Goal: Task Accomplishment & Management: Manage account settings

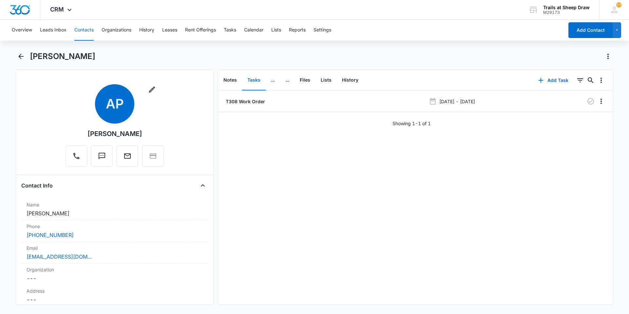
click at [83, 26] on button "Contacts" at bounding box center [83, 30] width 19 height 21
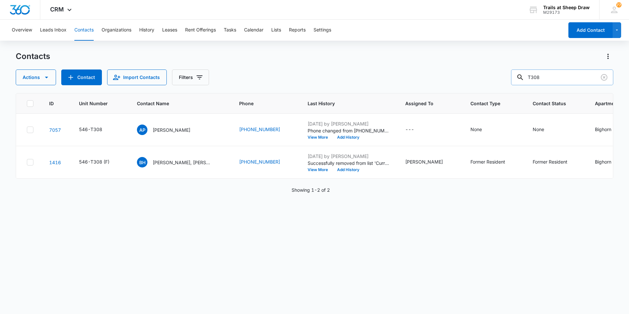
click at [548, 76] on input "T308" at bounding box center [562, 77] width 102 height 16
type input "A205"
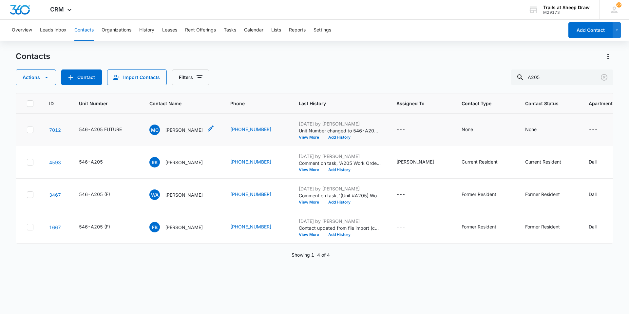
click at [202, 132] on p "[PERSON_NAME]" at bounding box center [184, 130] width 38 height 7
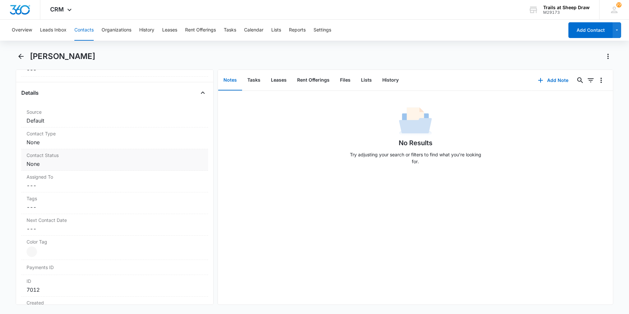
scroll to position [393, 0]
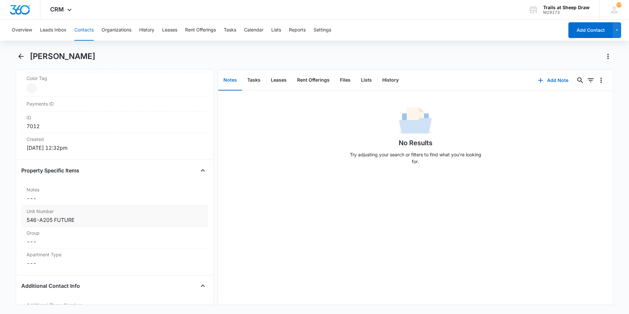
click at [82, 218] on div "546-A205 FUTURE" at bounding box center [115, 220] width 176 height 8
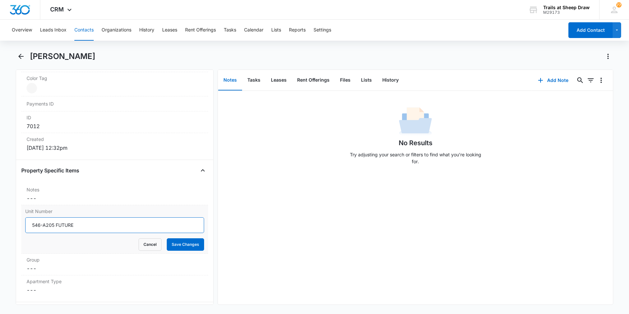
drag, startPoint x: 73, startPoint y: 225, endPoint x: 53, endPoint y: 227, distance: 20.2
click at [53, 227] on input "546-A205 FUTURE" at bounding box center [114, 225] width 179 height 16
type input "546-A205"
click at [176, 246] on button "Save Changes" at bounding box center [185, 244] width 37 height 12
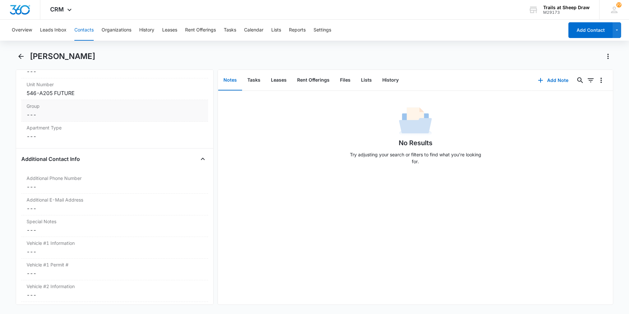
scroll to position [465, 0]
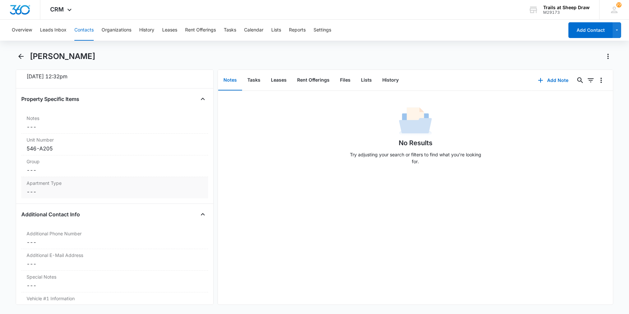
click at [48, 195] on dd "Cancel Save Changes ---" at bounding box center [115, 192] width 176 height 8
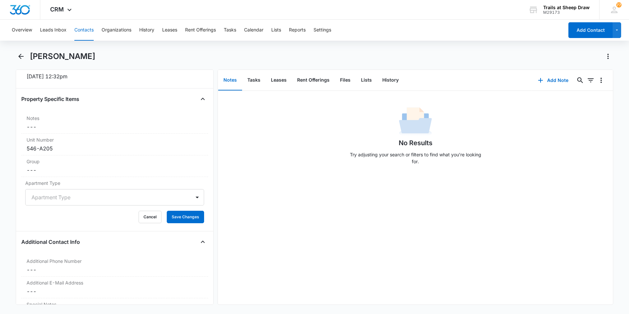
click at [60, 199] on div at bounding box center [106, 197] width 151 height 9
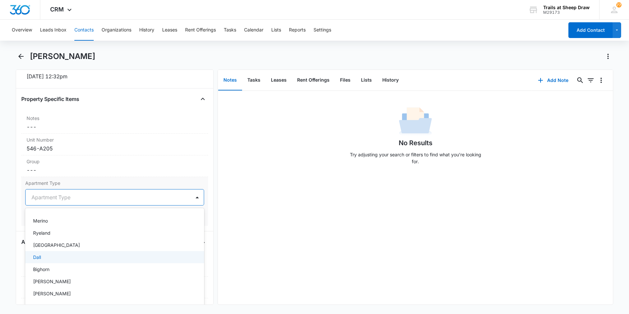
click at [54, 253] on div "Dall" at bounding box center [114, 257] width 179 height 12
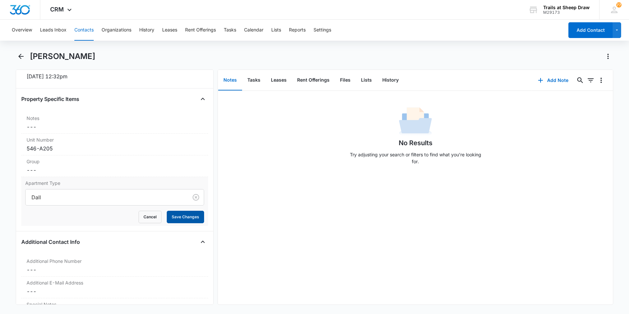
click at [169, 214] on button "Save Changes" at bounding box center [185, 217] width 37 height 12
click at [14, 191] on main "[PERSON_NAME] Remove MC [PERSON_NAME] Contact Info Name Cancel Save Changes [PE…" at bounding box center [314, 182] width 629 height 262
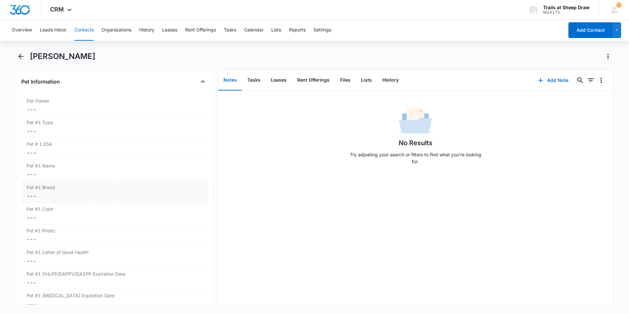
scroll to position [732, 0]
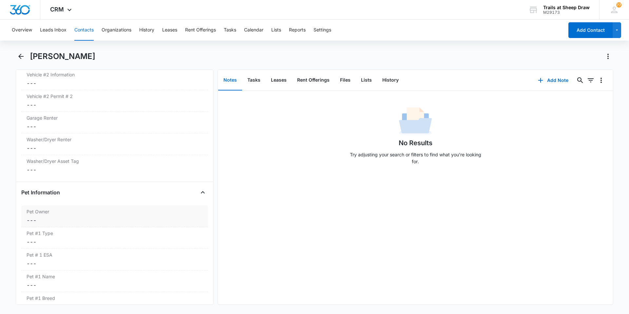
click at [55, 218] on dd "Cancel Save Changes ---" at bounding box center [115, 220] width 176 height 8
click at [31, 236] on icon at bounding box center [33, 235] width 4 height 3
click at [30, 236] on input "No" at bounding box center [27, 236] width 5 height 5
checkbox input "true"
click at [172, 256] on button "Save Changes" at bounding box center [185, 254] width 37 height 12
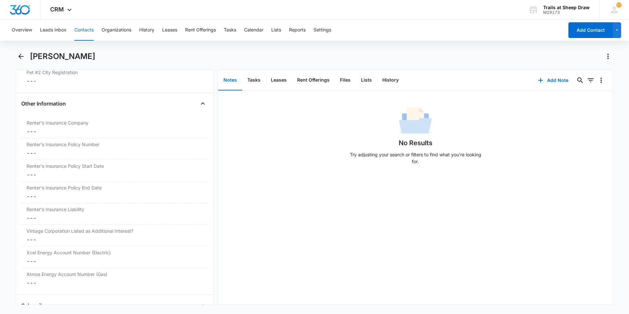
scroll to position [1420, 0]
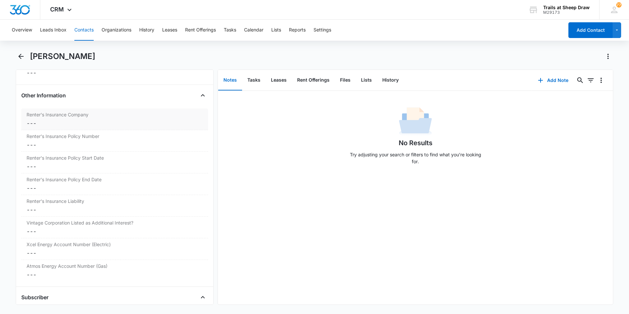
click at [53, 123] on dd "Cancel Save Changes ---" at bounding box center [115, 123] width 176 height 8
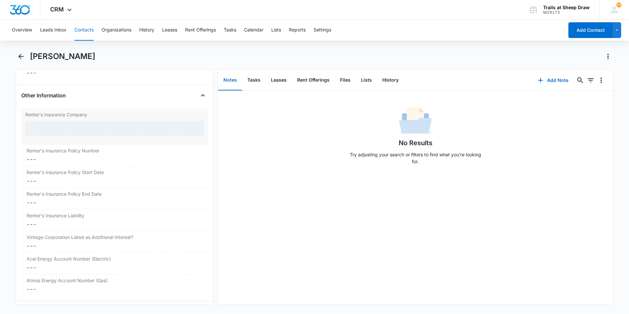
click at [55, 129] on div at bounding box center [114, 129] width 179 height 16
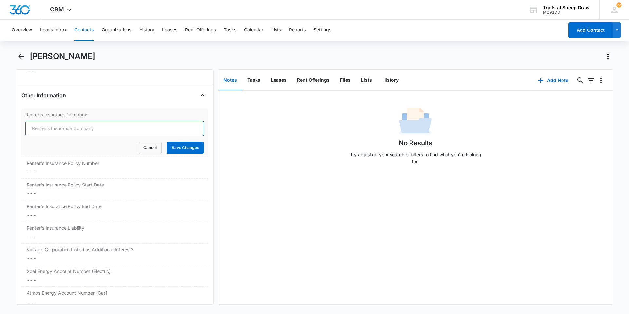
click at [56, 129] on input "Renter's Insurance Company" at bounding box center [114, 129] width 179 height 16
type input "Lemonade"
click at [172, 151] on button "Save Changes" at bounding box center [185, 148] width 37 height 12
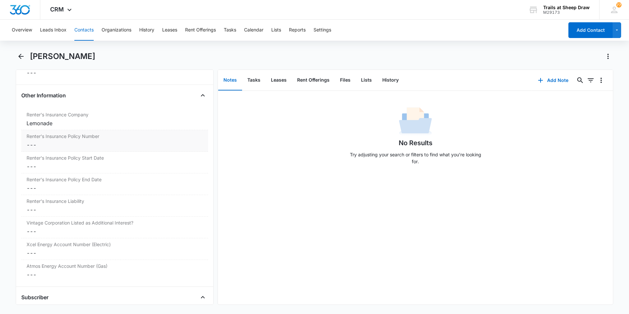
click at [42, 139] on label "Renter's Insurance Policy Number" at bounding box center [115, 136] width 176 height 7
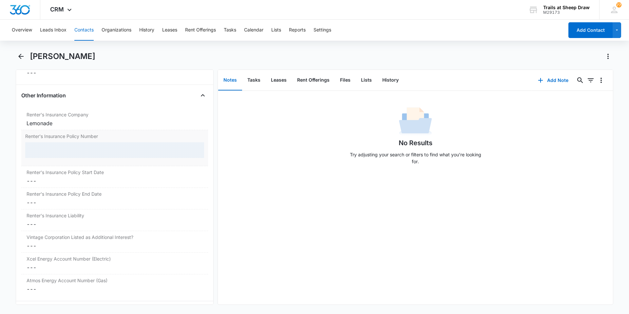
click at [44, 147] on div at bounding box center [114, 150] width 179 height 16
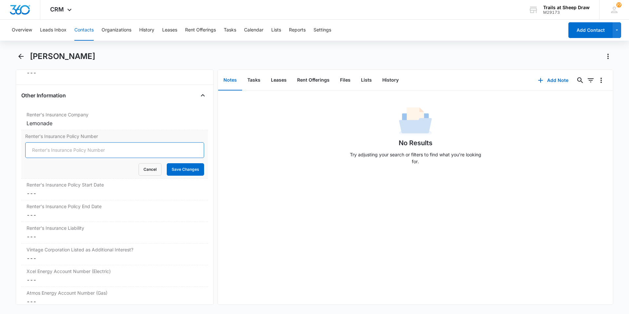
click at [46, 151] on input "Renter's Insurance Policy Number" at bounding box center [114, 150] width 179 height 16
paste input "LP37286E005"
type input "LP37286E005"
click at [182, 169] on button "Save Changes" at bounding box center [185, 169] width 37 height 12
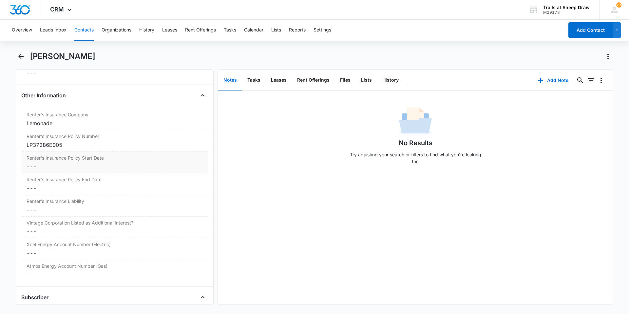
click at [28, 164] on dd "Cancel Save Changes ---" at bounding box center [115, 167] width 176 height 8
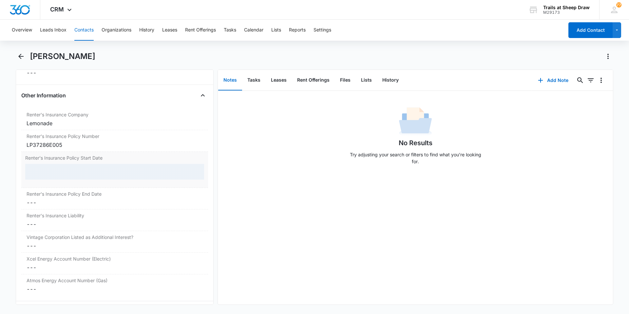
click at [42, 171] on div at bounding box center [114, 172] width 179 height 16
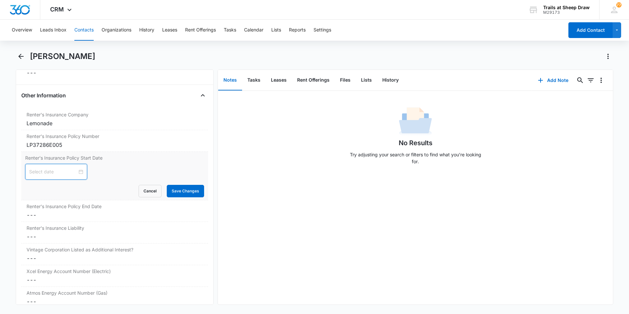
click at [45, 173] on input at bounding box center [53, 171] width 48 height 7
paste input "[DATE]"
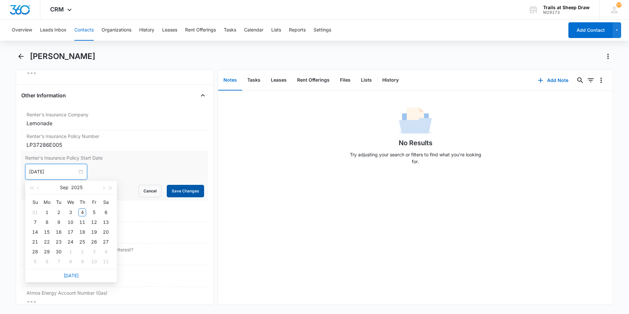
type input "[DATE]"
click at [187, 191] on button "Save Changes" at bounding box center [185, 191] width 37 height 12
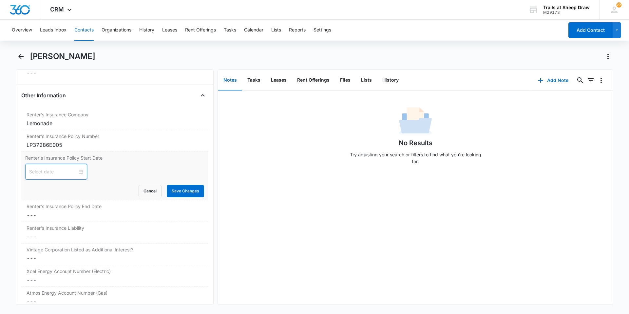
click at [48, 170] on input at bounding box center [53, 171] width 48 height 7
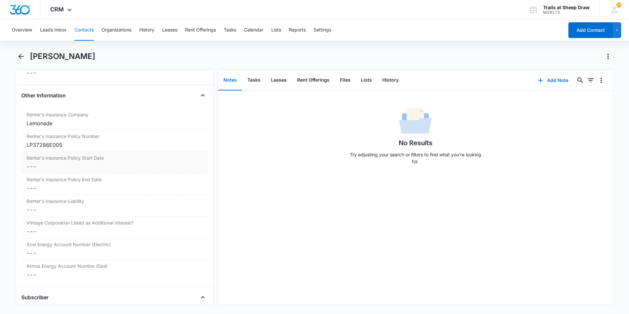
click at [49, 170] on dd "Cancel Save Changes ---" at bounding box center [115, 167] width 176 height 8
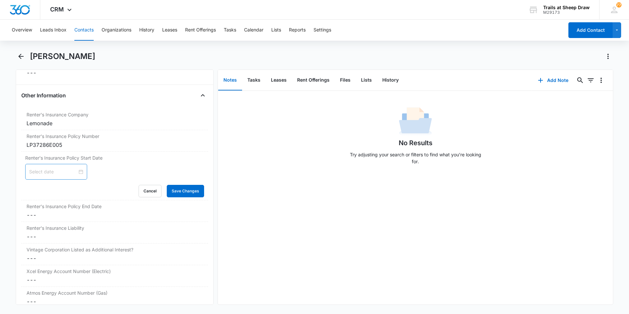
click at [51, 169] on input at bounding box center [53, 171] width 48 height 7
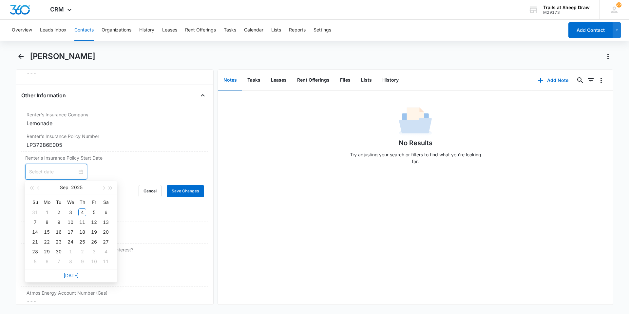
paste input "[DATE]"
click at [94, 213] on div "5" at bounding box center [94, 212] width 8 height 8
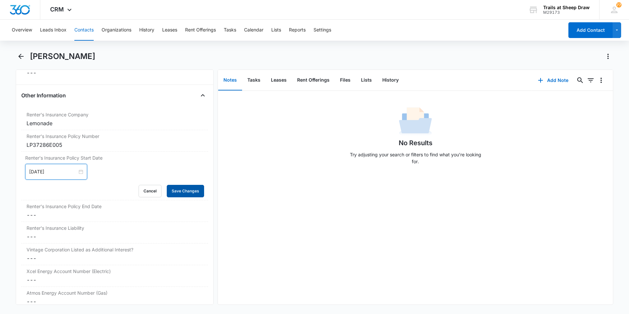
type input "[DATE]"
click at [171, 190] on button "Save Changes" at bounding box center [185, 191] width 37 height 12
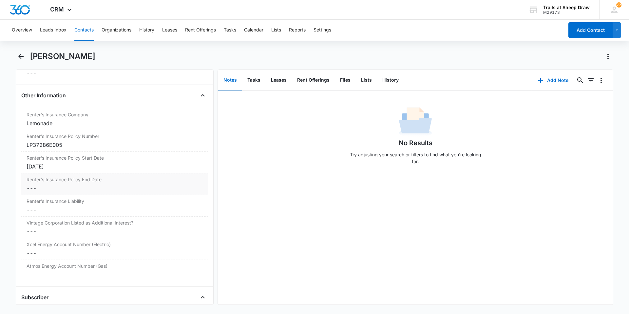
click at [50, 189] on dd "Cancel Save Changes ---" at bounding box center [115, 188] width 176 height 8
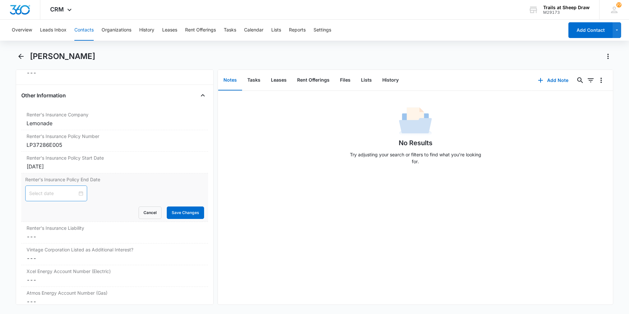
click at [39, 190] on input at bounding box center [53, 193] width 48 height 7
type input "[DATE]"
click at [110, 209] on span "button" at bounding box center [110, 209] width 3 height 3
type input "[DATE]"
click at [36, 243] on div "6" at bounding box center [35, 244] width 8 height 8
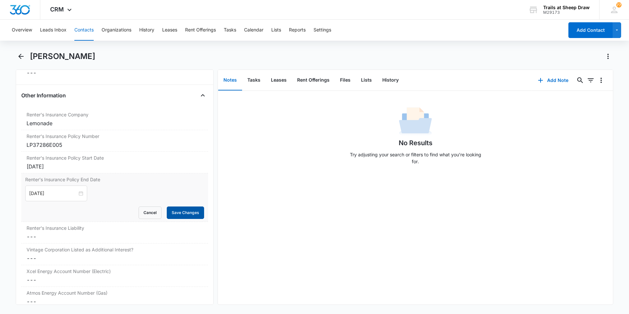
click at [184, 214] on button "Save Changes" at bounding box center [185, 213] width 37 height 12
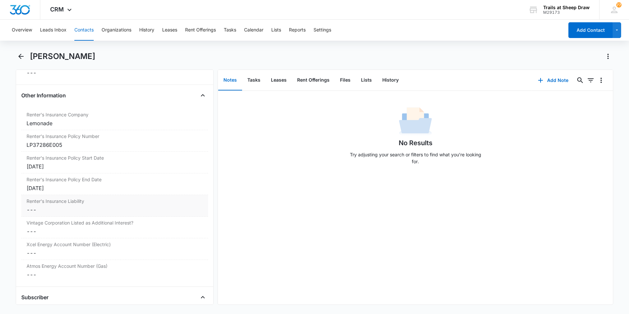
click at [50, 210] on dd "Cancel Save Changes ---" at bounding box center [115, 210] width 176 height 8
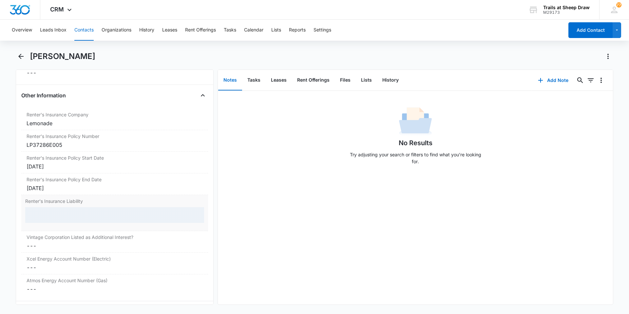
click at [58, 215] on div at bounding box center [114, 215] width 179 height 16
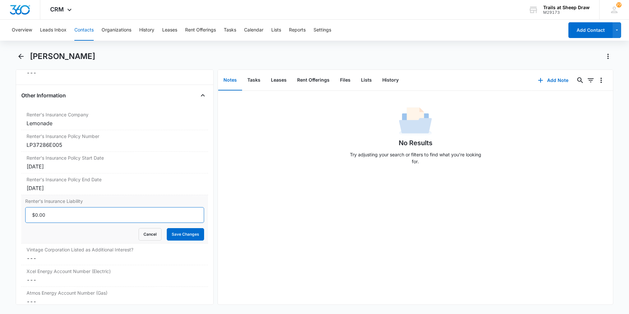
click at [59, 215] on input "Renter's Insurance Liability" at bounding box center [114, 215] width 179 height 16
type input "$300,000.00"
click at [176, 235] on button "Save Changes" at bounding box center [185, 234] width 37 height 12
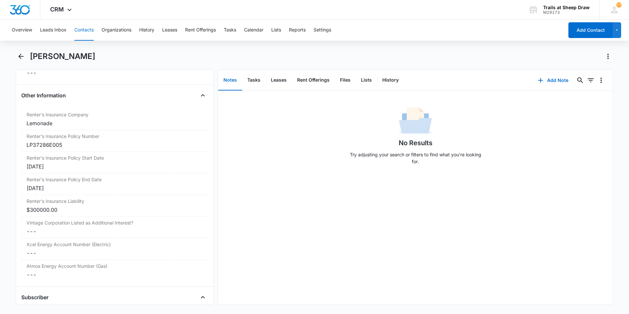
click at [85, 29] on button "Contacts" at bounding box center [83, 30] width 19 height 21
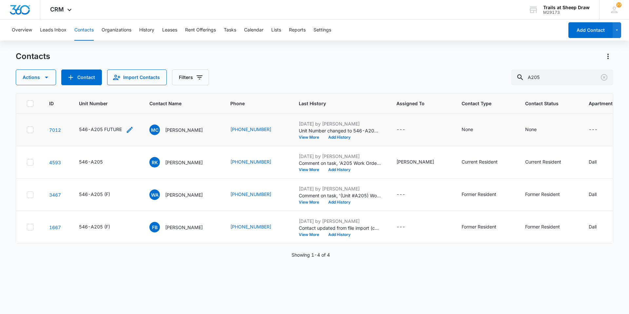
click at [118, 132] on div "546-A205 FUTURE" at bounding box center [100, 129] width 43 height 7
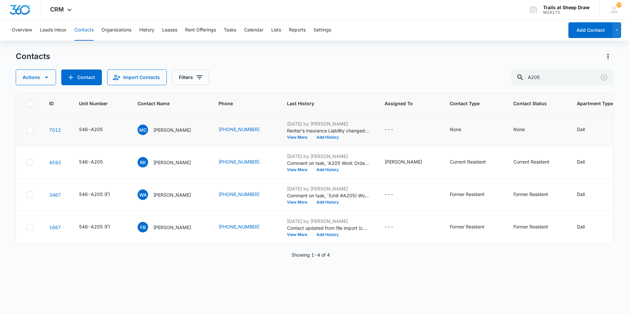
click at [108, 92] on div "Contacts Actions Contact Import Contacts Filters A205 ID Unit Number Contact Na…" at bounding box center [315, 182] width 598 height 262
click at [549, 78] on input "A205" at bounding box center [562, 77] width 102 height 16
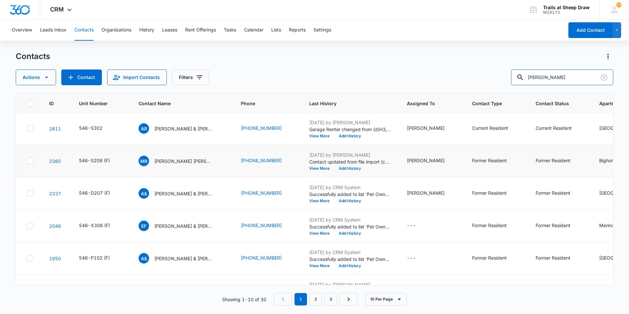
scroll to position [158, 0]
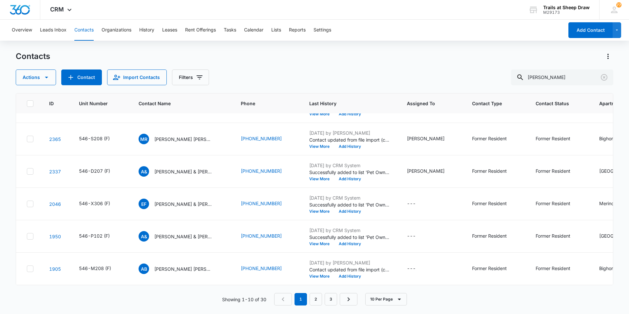
click at [559, 69] on div "Contacts Actions Contact Import Contacts Filters [PERSON_NAME]" at bounding box center [315, 68] width 598 height 34
drag, startPoint x: 559, startPoint y: 69, endPoint x: 555, endPoint y: 81, distance: 13.4
click at [555, 81] on input "[PERSON_NAME]" at bounding box center [562, 77] width 102 height 16
click at [555, 80] on input "[PERSON_NAME]" at bounding box center [562, 77] width 102 height 16
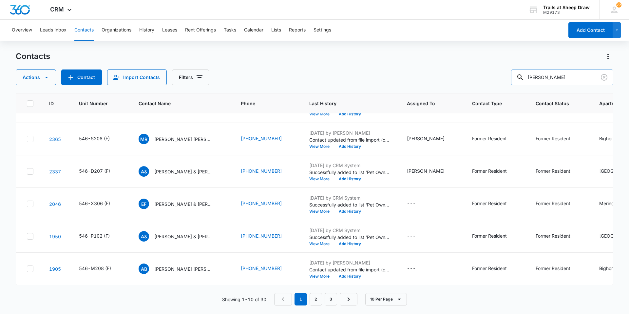
click at [554, 80] on input "[PERSON_NAME]" at bounding box center [562, 77] width 102 height 16
type input "B206"
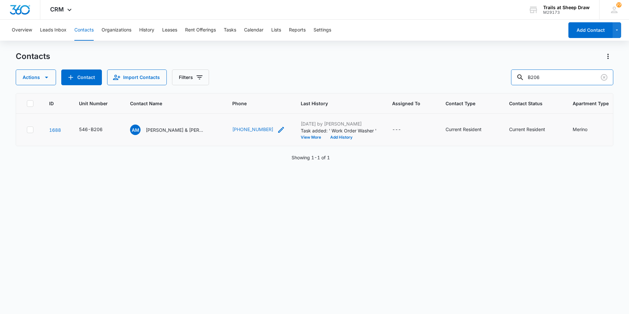
scroll to position [0, 0]
click at [175, 132] on p "[PERSON_NAME] & [PERSON_NAME]" at bounding box center [175, 130] width 59 height 7
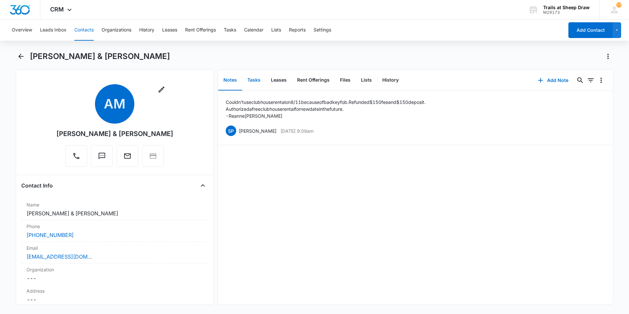
click at [255, 80] on button "Tasks" at bounding box center [254, 80] width 24 height 20
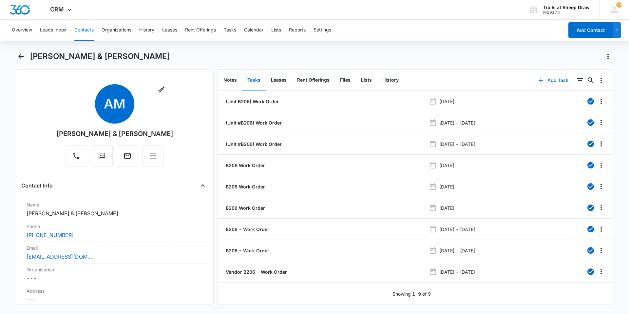
click at [553, 78] on button "Add Task" at bounding box center [553, 80] width 43 height 16
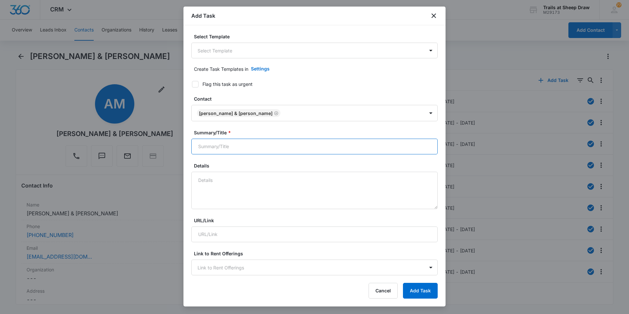
click at [234, 147] on input "Summary/Title *" at bounding box center [314, 147] width 247 height 16
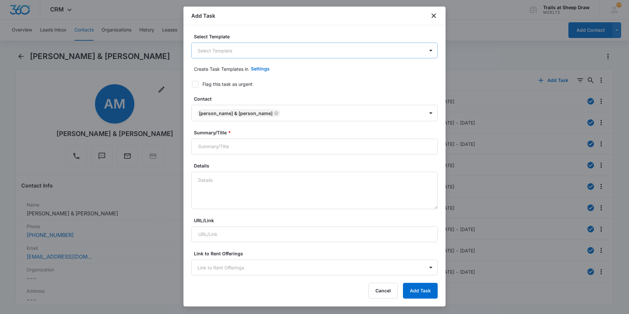
click at [209, 50] on body "CRM Apps Reputation Websites Forms CRM Email Social Content Ads Intelligence Fi…" at bounding box center [314, 157] width 629 height 314
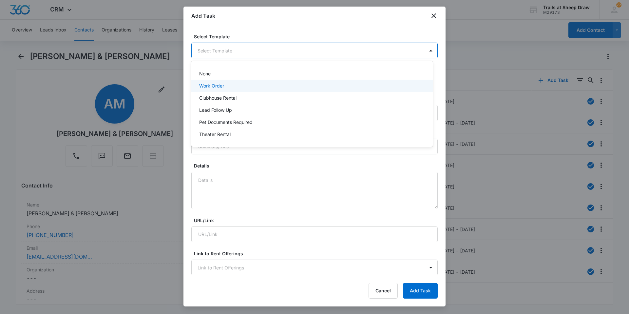
click at [219, 89] on p "Work Order" at bounding box center [211, 85] width 25 height 7
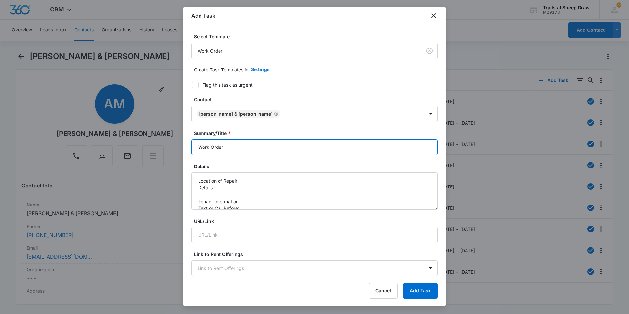
click at [237, 145] on input "Work Order" at bounding box center [314, 147] width 247 height 16
click at [197, 147] on input "Work Order" at bounding box center [314, 147] width 247 height 16
type input "B206 Work Order"
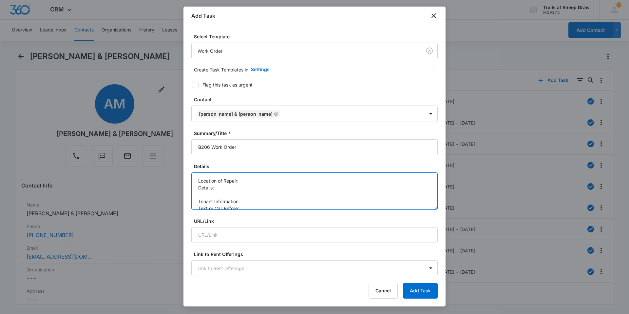
click at [242, 183] on textarea "Location of Repair: Details: Tenant Information: Text or Call Before:" at bounding box center [314, 190] width 247 height 37
click at [261, 192] on textarea "Location of Repair: a/c Details: Tenant Information: Text or Call Before:" at bounding box center [314, 190] width 247 height 37
click at [255, 187] on textarea "Location of Repair: a/c Details: Tenant Information: Text or Call Before:" at bounding box center [314, 190] width 247 height 37
click at [258, 189] on textarea "Location of Repair: a/c Details: Ac not getting lower than 77 Tenant Informatio…" at bounding box center [314, 190] width 247 height 37
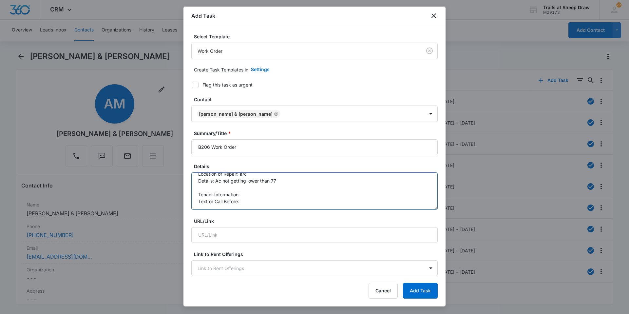
click at [259, 195] on textarea "Location of Repair: a/c Details: Ac not getting lower than 77 Tenant Informatio…" at bounding box center [314, 190] width 247 height 37
click at [254, 200] on textarea "Location of Repair: a/c Details: Ac not getting lower than 77 Tenant Informatio…" at bounding box center [314, 190] width 247 height 37
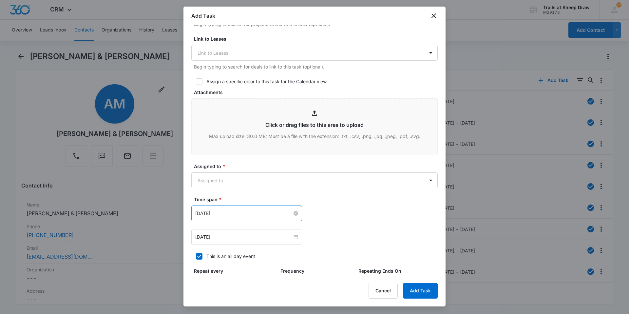
scroll to position [262, 0]
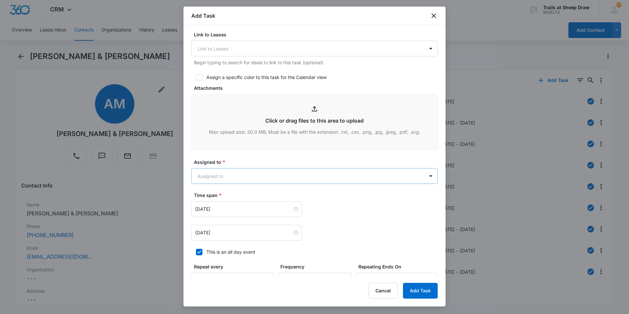
type textarea "Location of Repair: a/c Details: Ac not getting lower than 77 Tenant Informatio…"
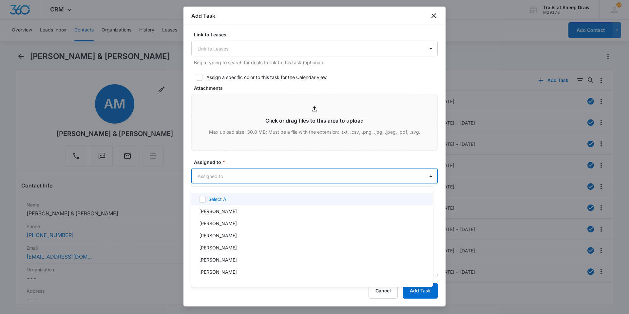
click at [254, 181] on body "CRM Apps Reputation Websites Forms CRM Email Social Content Ads Intelligence Fi…" at bounding box center [314, 157] width 629 height 314
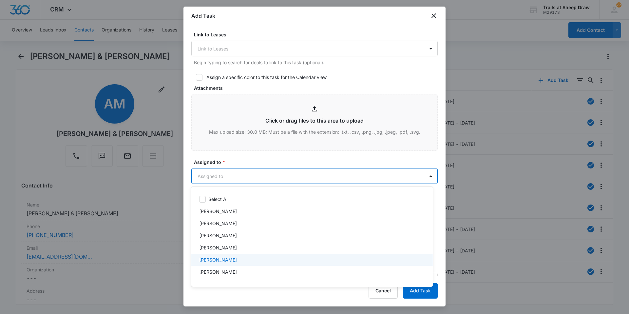
click at [243, 260] on div "[PERSON_NAME]" at bounding box center [311, 259] width 225 height 7
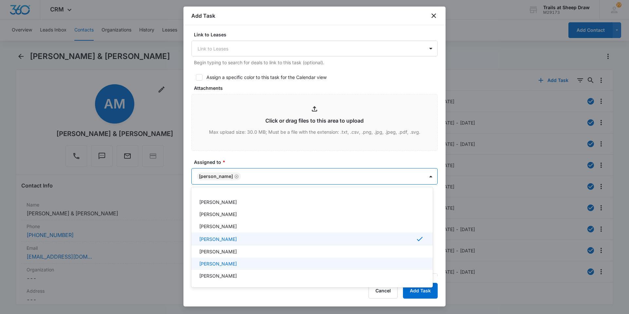
scroll to position [33, 0]
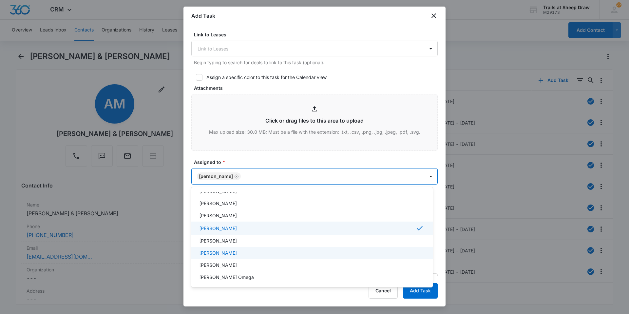
click at [237, 255] on p "[PERSON_NAME]" at bounding box center [218, 252] width 38 height 7
click at [238, 162] on div at bounding box center [314, 157] width 629 height 314
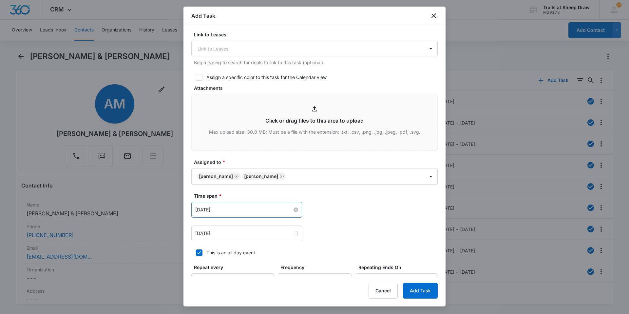
click at [228, 212] on input "[DATE]" at bounding box center [243, 209] width 97 height 7
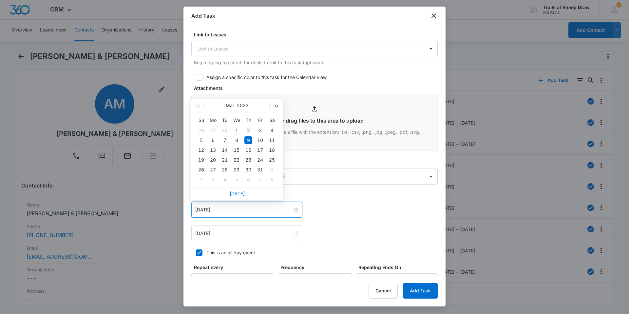
click at [277, 107] on button "button" at bounding box center [276, 105] width 7 height 13
click at [271, 106] on button "button" at bounding box center [269, 105] width 7 height 13
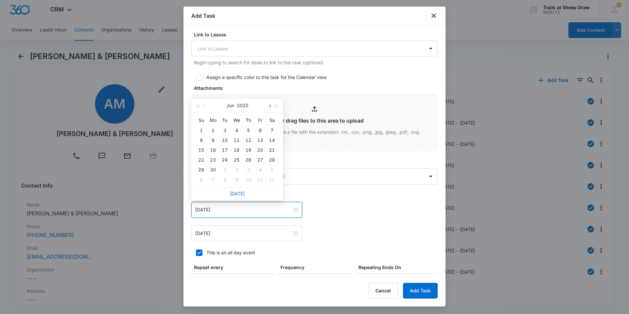
click at [271, 106] on button "button" at bounding box center [269, 105] width 7 height 13
type input "[DATE]"
click at [251, 129] on div "4" at bounding box center [249, 131] width 8 height 8
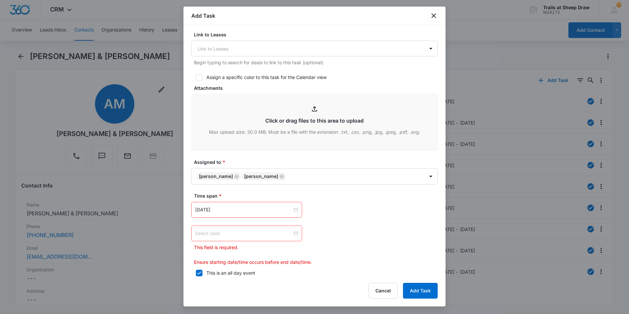
click at [294, 235] on div at bounding box center [246, 233] width 103 height 7
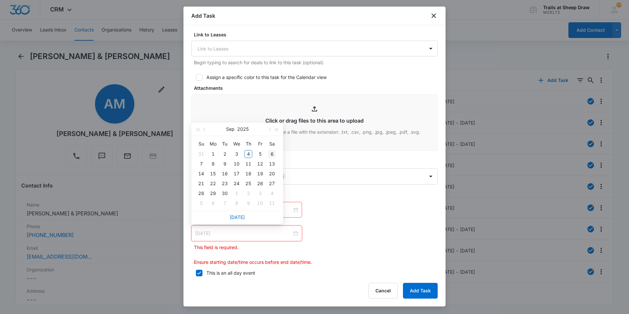
type input "[DATE]"
click at [269, 153] on div "6" at bounding box center [272, 154] width 8 height 8
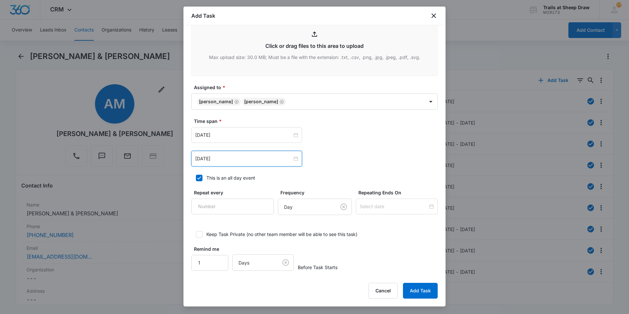
scroll to position [339, 0]
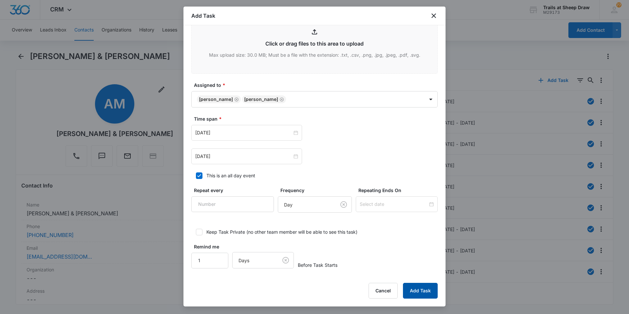
click at [410, 286] on button "Add Task" at bounding box center [420, 291] width 35 height 16
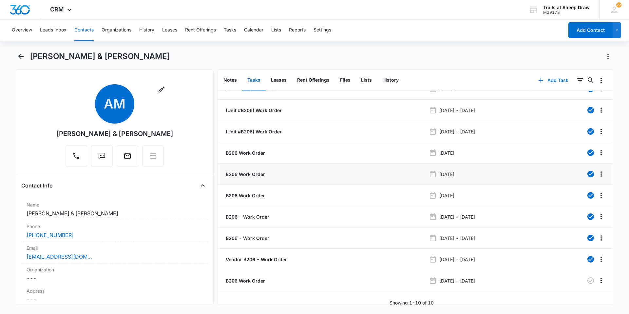
scroll to position [19, 0]
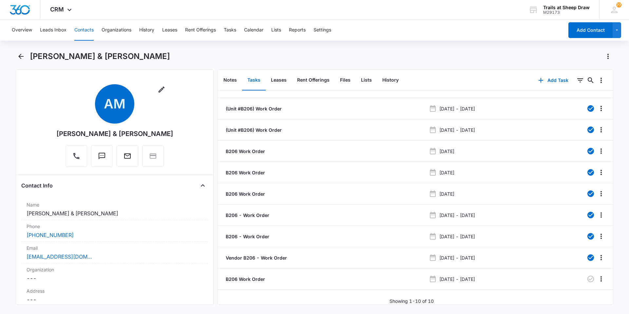
click at [84, 31] on button "Contacts" at bounding box center [83, 30] width 19 height 21
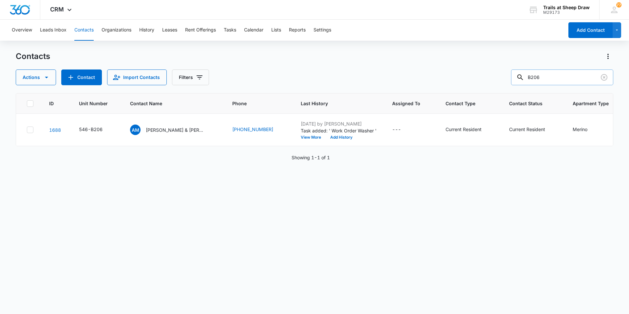
click at [548, 79] on input "B206" at bounding box center [562, 77] width 102 height 16
type input "A205"
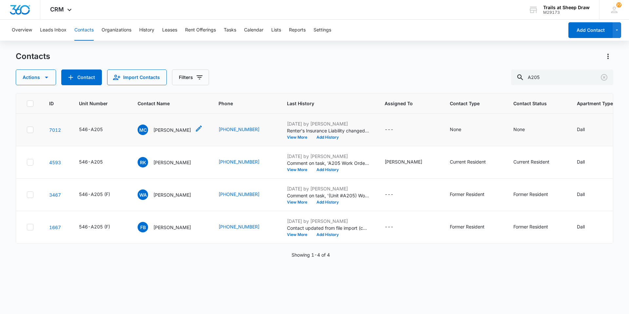
click at [183, 133] on div "MC [PERSON_NAME]" at bounding box center [164, 130] width 53 height 10
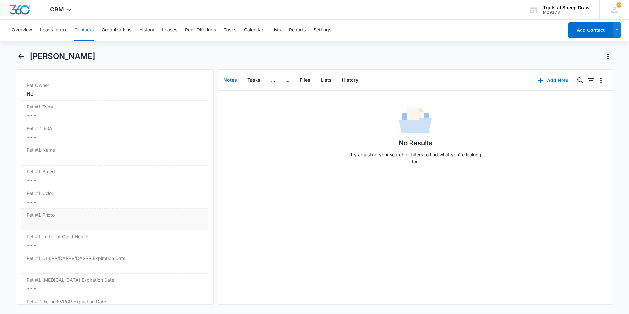
scroll to position [787, 0]
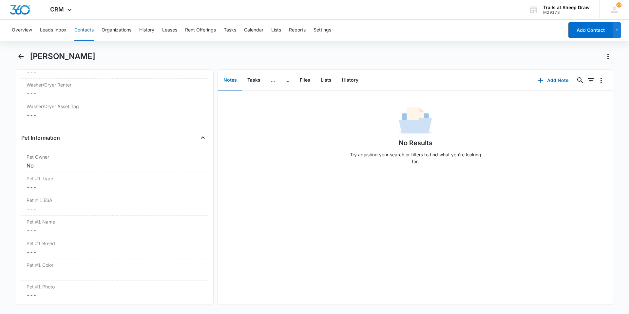
click at [209, 57] on div "[PERSON_NAME]" at bounding box center [322, 56] width 584 height 10
click at [215, 91] on div "Remove MC [PERSON_NAME] Contact Info Name Cancel Save Changes [PERSON_NAME] Pho…" at bounding box center [315, 186] width 598 height 235
click at [215, 89] on div "Remove MC [PERSON_NAME] Contact Info Name Cancel Save Changes [PERSON_NAME] Pho…" at bounding box center [315, 186] width 598 height 235
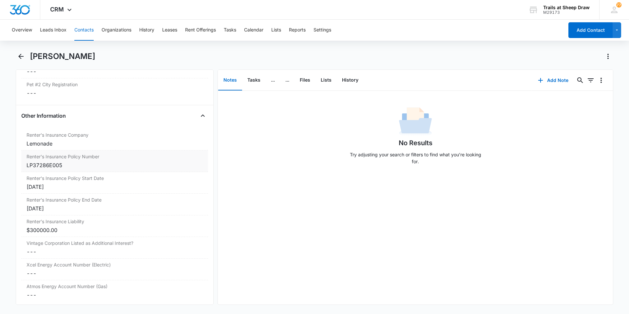
scroll to position [1475, 0]
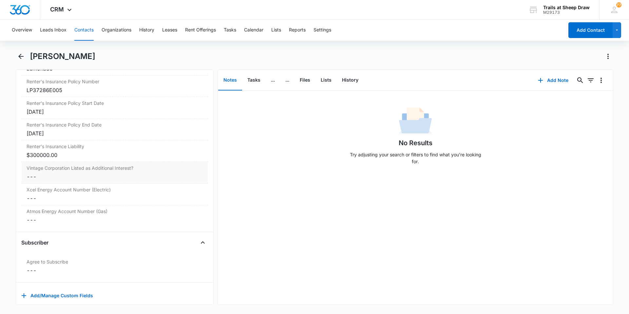
click at [37, 175] on dd "Cancel Save Changes ---" at bounding box center [115, 177] width 176 height 8
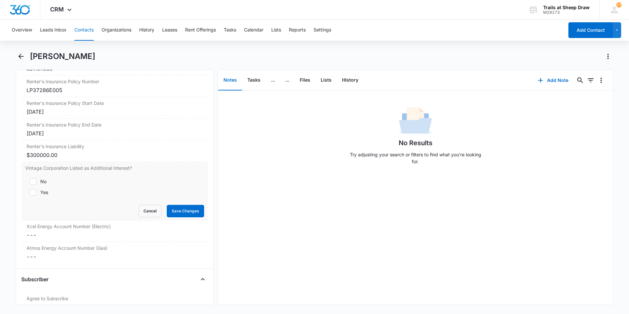
click at [33, 191] on icon at bounding box center [33, 192] width 6 height 6
click at [30, 191] on input "Yes" at bounding box center [27, 192] width 5 height 5
checkbox input "true"
click at [184, 210] on button "Save Changes" at bounding box center [185, 211] width 37 height 12
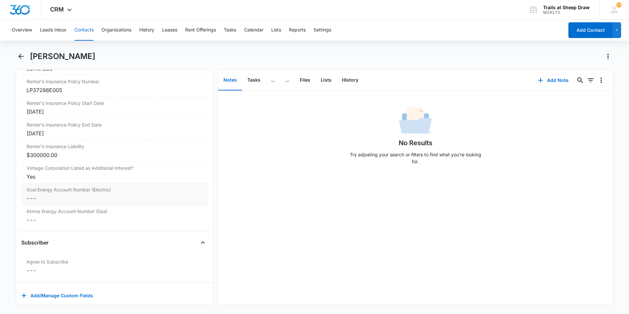
click at [50, 196] on dd "Cancel Save Changes ---" at bounding box center [115, 198] width 176 height 8
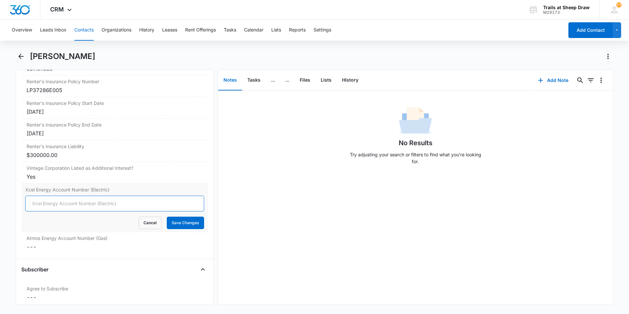
click at [55, 207] on input "Xcel Energy Account Number (Electric)" at bounding box center [114, 204] width 179 height 16
type input "53-0015525075-9"
click at [187, 227] on button "Save Changes" at bounding box center [185, 223] width 37 height 12
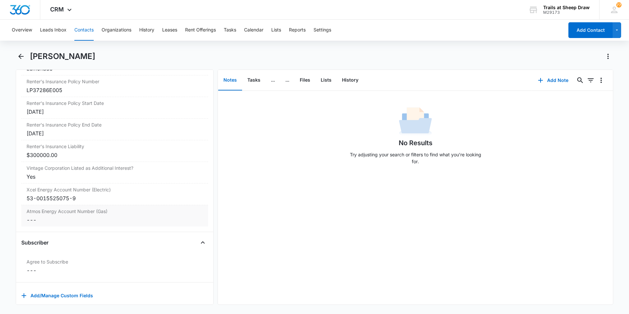
click at [53, 222] on dd "Cancel Save Changes ---" at bounding box center [115, 220] width 176 height 8
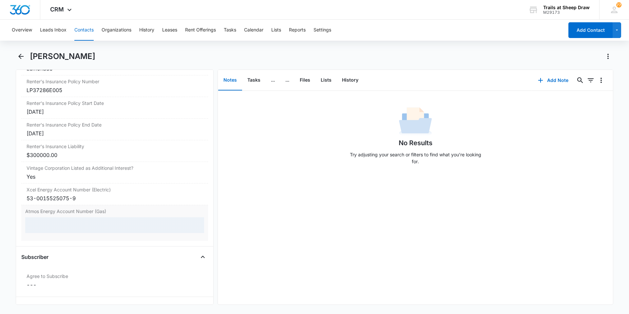
click at [56, 227] on div at bounding box center [114, 225] width 179 height 16
click at [57, 229] on input "Atmos Energy Account Number (Gas)" at bounding box center [114, 225] width 179 height 16
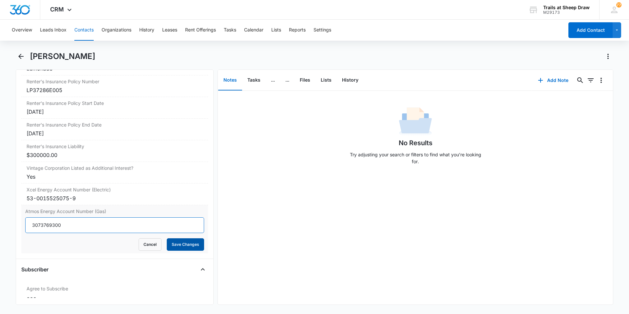
type input "3073769300"
click at [171, 243] on button "Save Changes" at bounding box center [185, 244] width 37 height 12
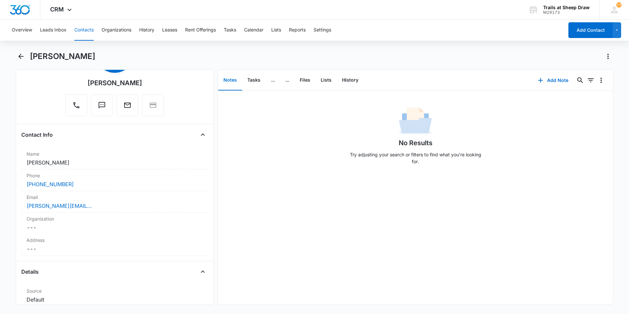
scroll to position [0, 0]
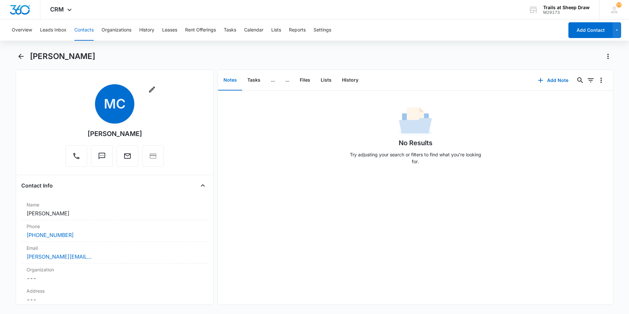
click at [218, 42] on div "Overview Leads Inbox Contacts Organizations History Leases Rent Offerings Tasks…" at bounding box center [314, 166] width 629 height 293
click at [77, 32] on button "Contacts" at bounding box center [83, 30] width 19 height 21
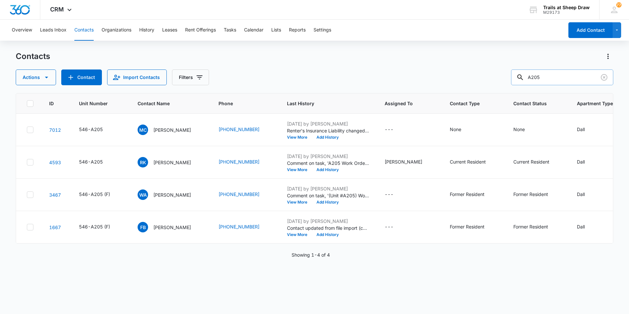
click at [574, 69] on input "A205" at bounding box center [562, 77] width 102 height 16
type input "T308"
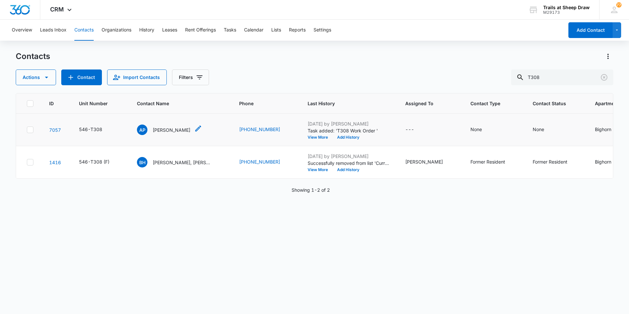
click at [166, 131] on p "[PERSON_NAME]" at bounding box center [172, 130] width 38 height 7
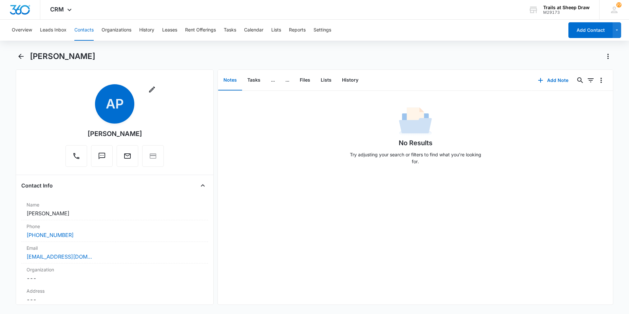
click at [216, 70] on div "Remove AP [PERSON_NAME] Contact Info Name Cancel Save Changes [PERSON_NAME] Pho…" at bounding box center [315, 186] width 598 height 235
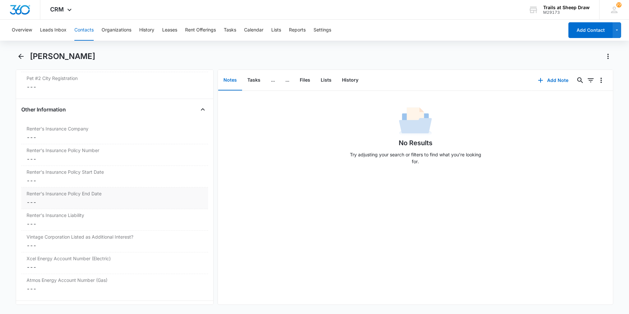
scroll to position [1377, 0]
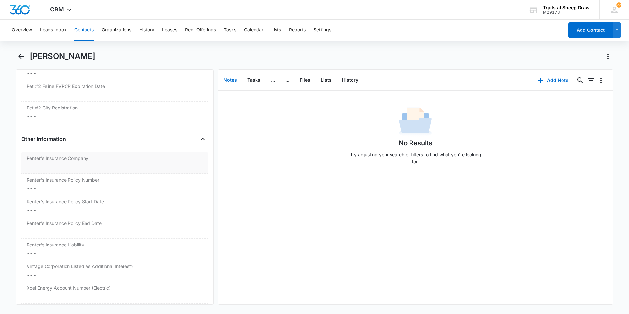
click at [49, 169] on dd "Cancel Save Changes ---" at bounding box center [115, 167] width 176 height 8
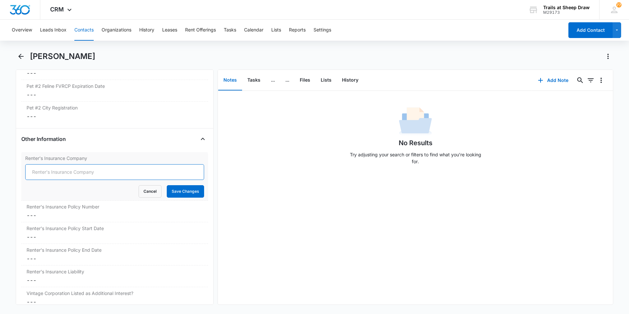
click at [63, 171] on input "Renter's Insurance Company" at bounding box center [114, 172] width 179 height 16
type input "State Farm"
click at [189, 193] on button "Save Changes" at bounding box center [185, 191] width 37 height 12
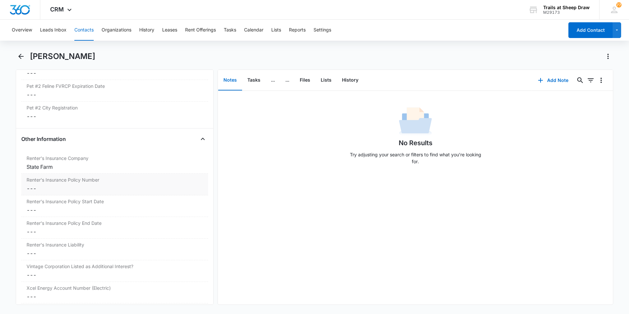
click at [26, 188] on div "Renter's Insurance Policy Number Cancel Save Changes ---" at bounding box center [114, 185] width 187 height 22
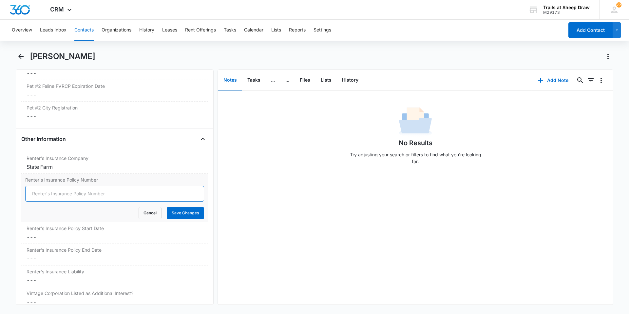
click at [51, 195] on input "Renter's Insurance Policy Number" at bounding box center [114, 194] width 179 height 16
paste input "06-R4-S597-4"
type input "06-R4-S597-4"
click at [193, 214] on button "Save Changes" at bounding box center [185, 213] width 37 height 12
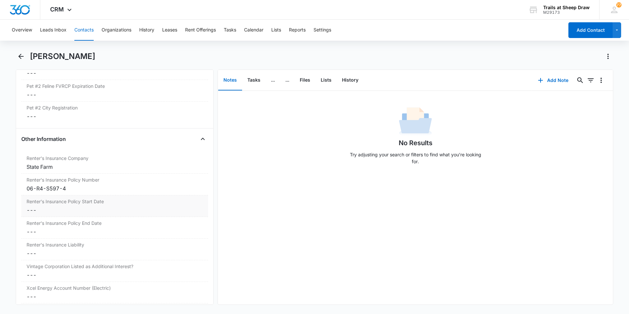
click at [60, 205] on div "Renter's Insurance Policy Start Date Cancel Save Changes ---" at bounding box center [114, 206] width 187 height 22
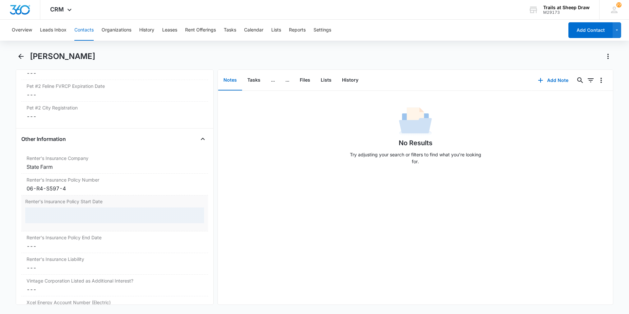
click at [51, 215] on div at bounding box center [114, 216] width 179 height 16
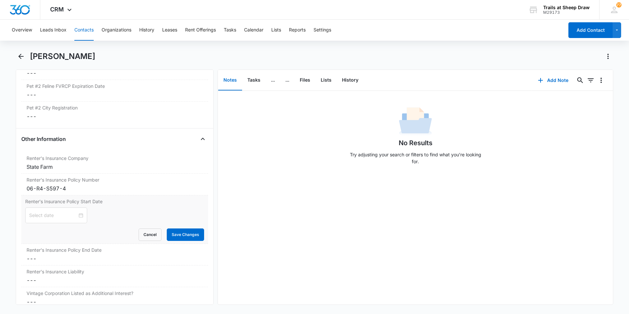
click at [51, 215] on input at bounding box center [53, 215] width 48 height 7
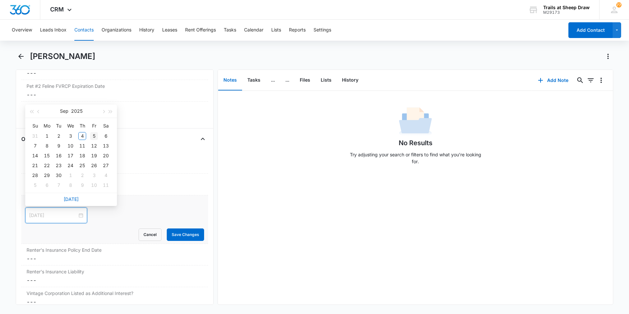
type input "[DATE]"
click at [92, 135] on div "5" at bounding box center [94, 136] width 8 height 8
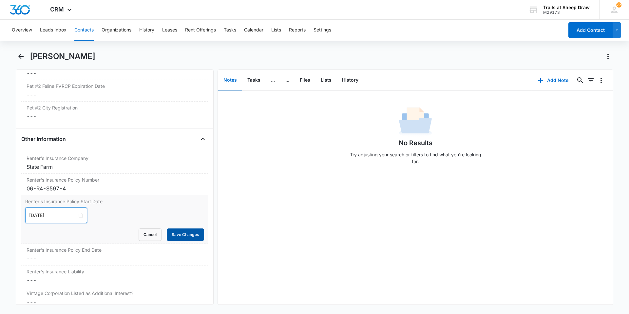
click at [182, 235] on button "Save Changes" at bounding box center [185, 234] width 37 height 12
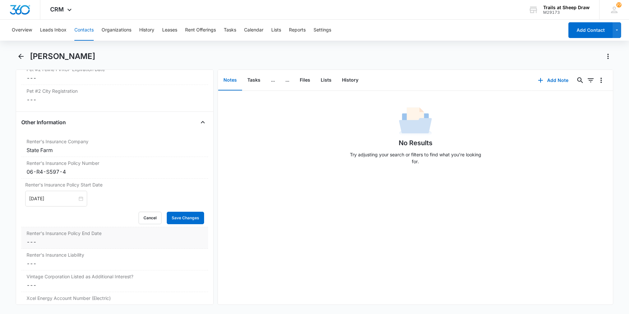
scroll to position [1410, 0]
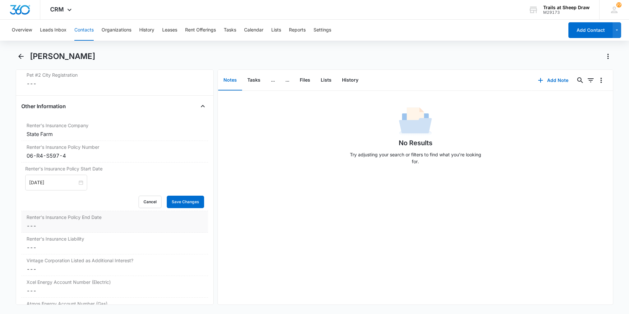
click at [57, 221] on div "Renter's Insurance Policy End Date Cancel Save Changes ---" at bounding box center [114, 222] width 187 height 22
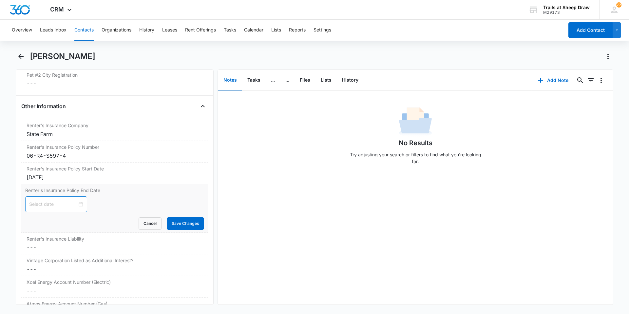
click at [64, 209] on div at bounding box center [56, 204] width 62 height 16
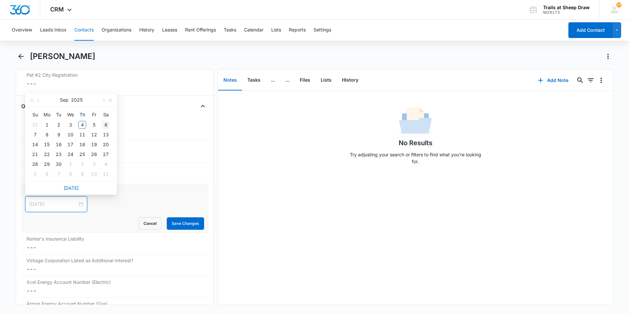
type input "[DATE]"
click at [108, 104] on button "button" at bounding box center [110, 99] width 7 height 13
type input "[DATE]"
click at [103, 124] on div "5" at bounding box center [106, 125] width 8 height 8
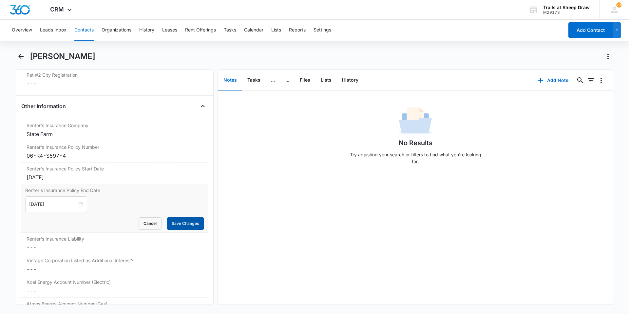
click at [177, 224] on button "Save Changes" at bounding box center [185, 223] width 37 height 12
click at [69, 242] on label "Renter's Insurance Liability" at bounding box center [115, 238] width 176 height 7
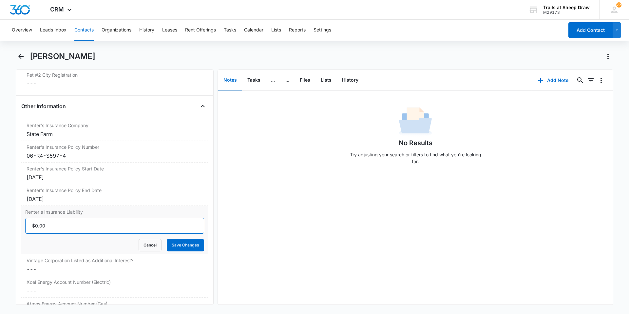
click at [64, 229] on input "Renter's Insurance Liability" at bounding box center [114, 226] width 179 height 16
type input "$300,000.00"
click at [188, 245] on button "Save Changes" at bounding box center [185, 245] width 37 height 12
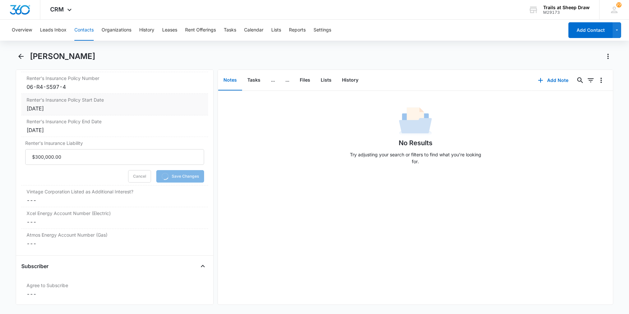
scroll to position [1508, 0]
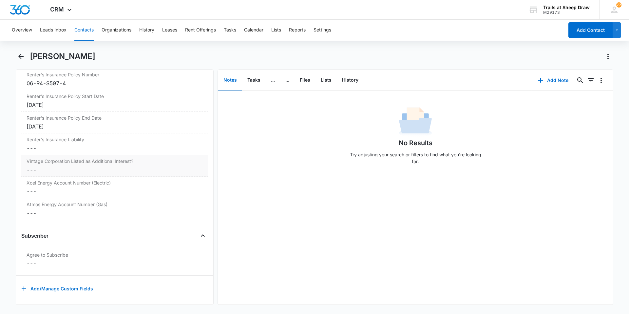
click at [71, 168] on dd "Cancel Save Changes ---" at bounding box center [115, 170] width 176 height 8
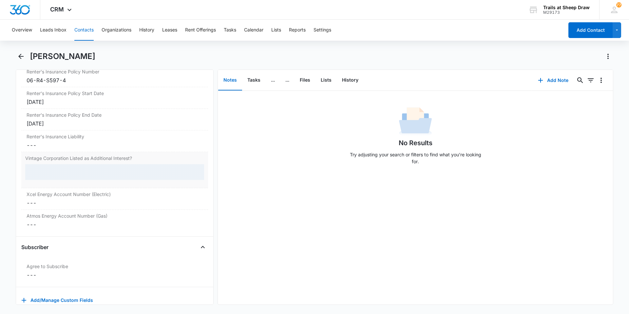
scroll to position [1488, 0]
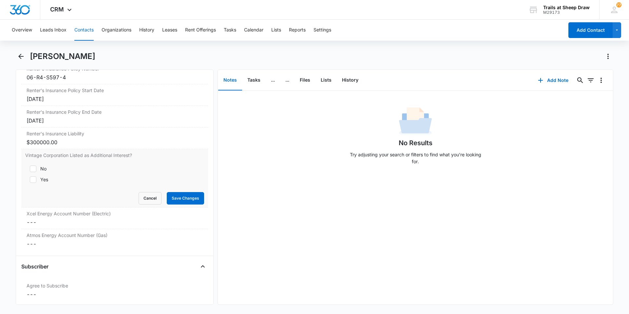
drag, startPoint x: 41, startPoint y: 178, endPoint x: 122, endPoint y: 181, distance: 81.4
click at [41, 177] on div "Yes" at bounding box center [44, 179] width 8 height 7
click at [30, 177] on input "Yes" at bounding box center [27, 179] width 5 height 5
checkbox input "true"
click at [174, 195] on button "Save Changes" at bounding box center [185, 198] width 37 height 12
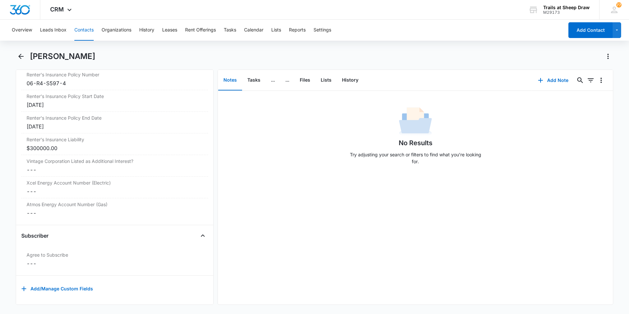
scroll to position [1487, 0]
click at [55, 210] on dd "Cancel Save Changes ---" at bounding box center [115, 213] width 176 height 8
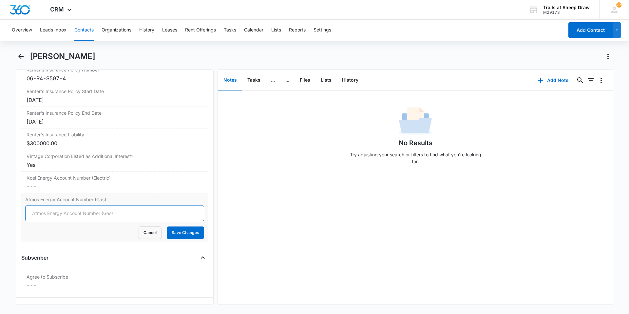
click at [43, 213] on input "Atmos Energy Account Number (Gas)" at bounding box center [114, 214] width 179 height 16
paste input "3073800800"
type input "3073800800"
click at [190, 233] on button "Save Changes" at bounding box center [185, 233] width 37 height 12
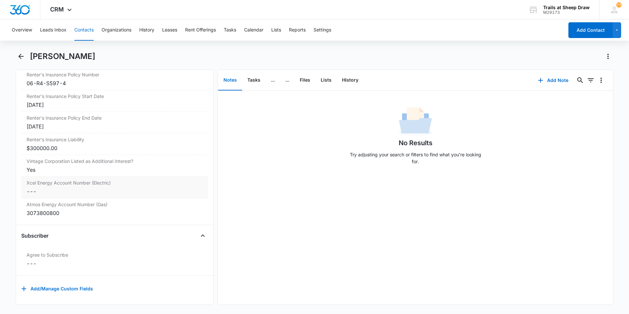
click at [39, 188] on dd "Cancel Save Changes ---" at bounding box center [115, 192] width 176 height 8
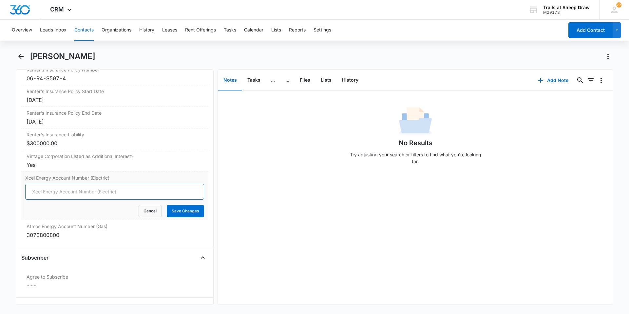
click at [40, 192] on input "Xcel Energy Account Number (Electric)" at bounding box center [114, 192] width 179 height 16
paste input "53-0015528093-7"
type input "53-0015528093-7"
click at [194, 213] on button "Save Changes" at bounding box center [185, 211] width 37 height 12
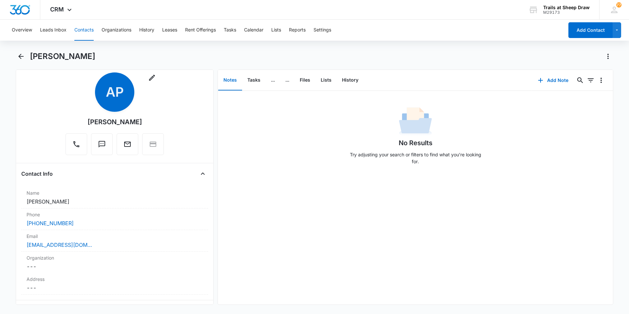
scroll to position [0, 0]
